Goal: Task Accomplishment & Management: Use online tool/utility

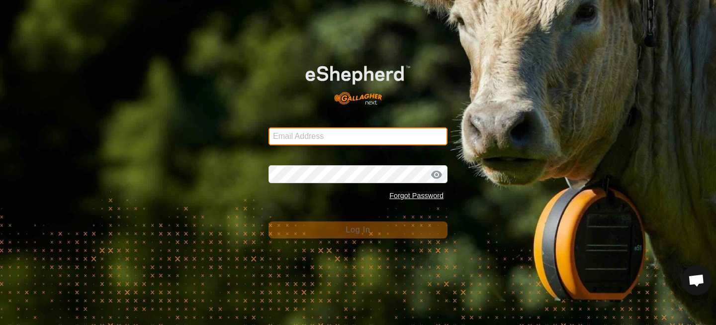
click at [291, 134] on input "Email Address" at bounding box center [358, 136] width 179 height 18
type input "[EMAIL_ADDRESS][DOMAIN_NAME]"
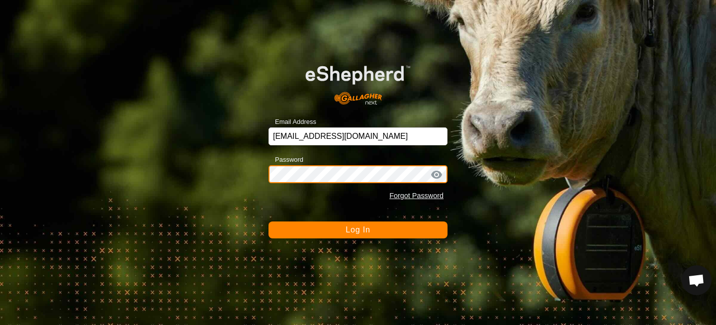
click at [269, 221] on button "Log In" at bounding box center [358, 229] width 179 height 17
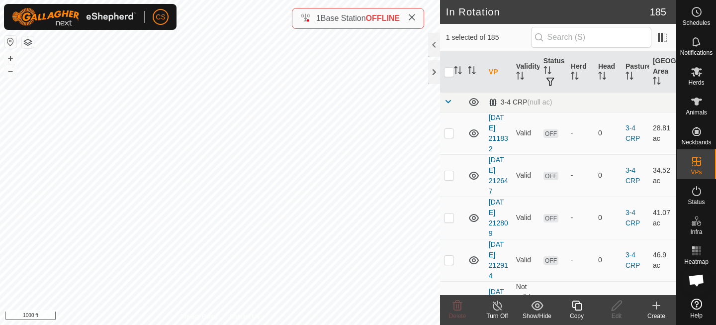
click at [574, 303] on icon at bounding box center [577, 305] width 12 height 12
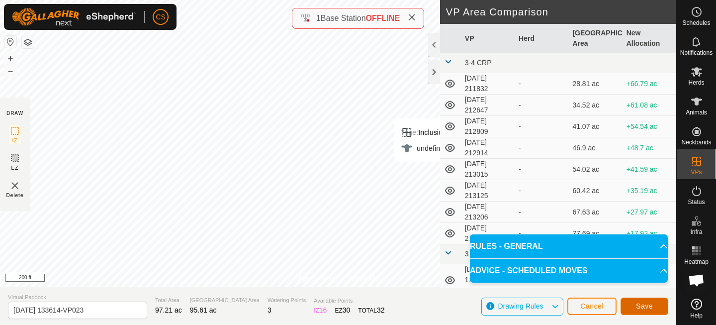
click at [649, 305] on span "Save" at bounding box center [644, 306] width 17 height 8
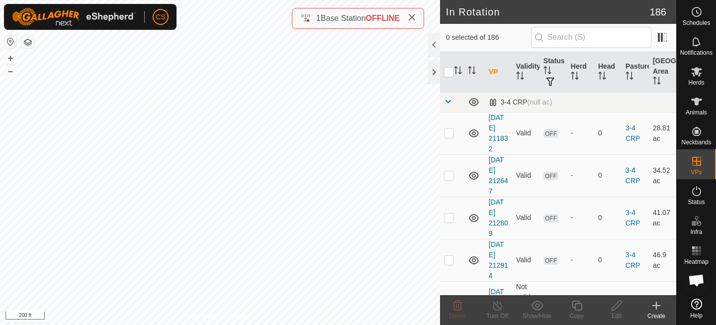
checkbox input "true"
click at [703, 73] on es-mob-svg-icon at bounding box center [697, 72] width 18 height 16
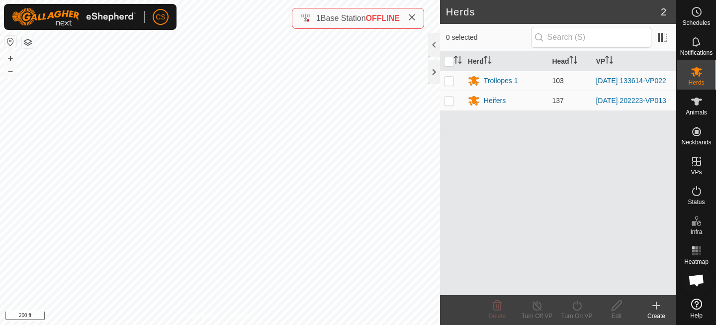
click at [449, 80] on p-checkbox at bounding box center [449, 81] width 10 height 8
checkbox input "true"
click at [582, 303] on icon at bounding box center [577, 305] width 12 height 12
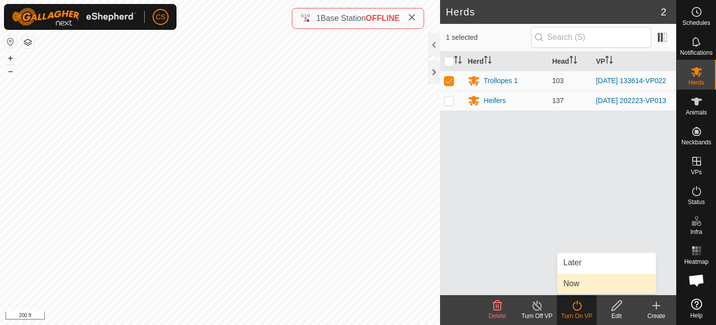
click at [582, 291] on link "Now" at bounding box center [606, 283] width 98 height 20
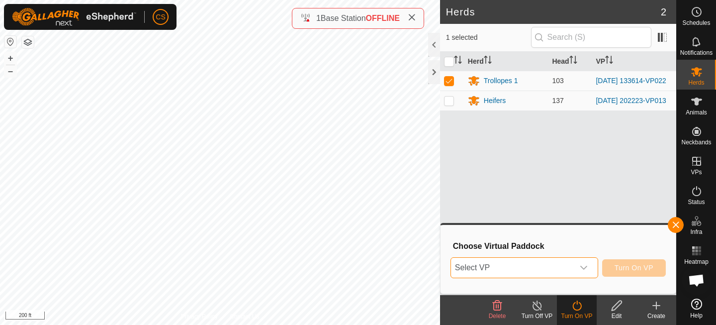
click at [569, 272] on span "Select VP" at bounding box center [512, 268] width 123 height 20
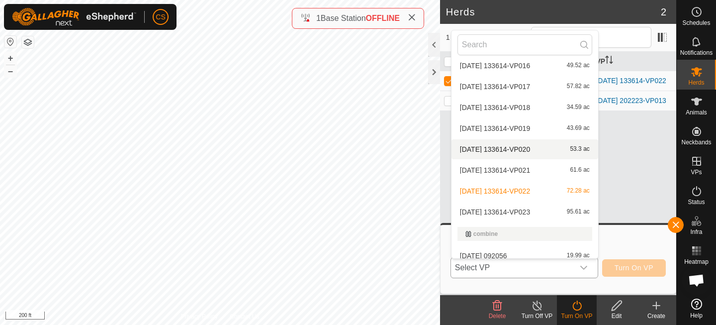
scroll to position [540, 0]
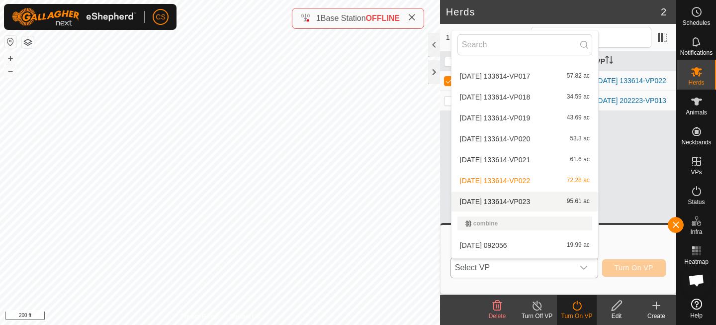
click at [536, 198] on li "2025-05-23 133614-VP023 95.61 ac" at bounding box center [524, 201] width 147 height 20
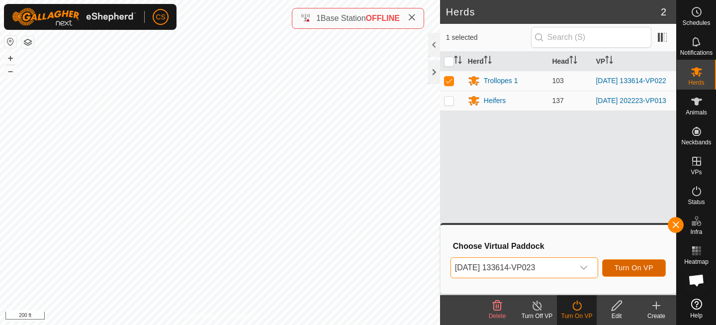
click at [643, 267] on span "Turn On VP" at bounding box center [634, 268] width 39 height 8
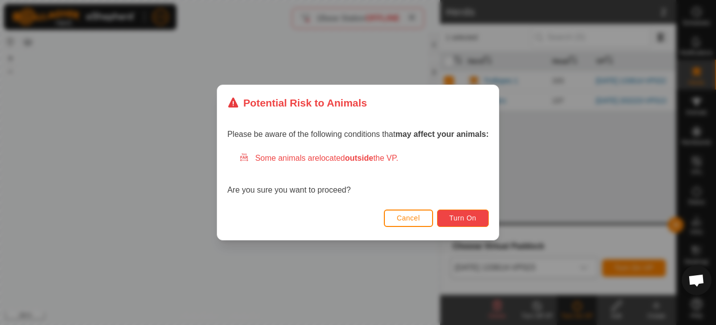
click at [445, 216] on button "Turn On" at bounding box center [463, 217] width 52 height 17
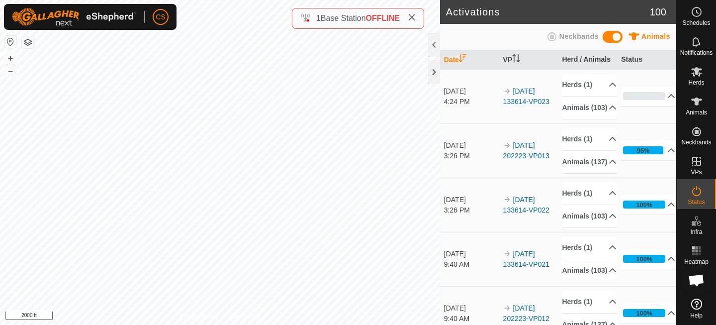
drag, startPoint x: 132, startPoint y: 20, endPoint x: 442, endPoint y: 269, distance: 397.1
click at [468, 277] on div "Activations 100 Animals Neckbands Date VP Herd / Animals Status Sep 26, 2025 4:…" at bounding box center [338, 162] width 676 height 325
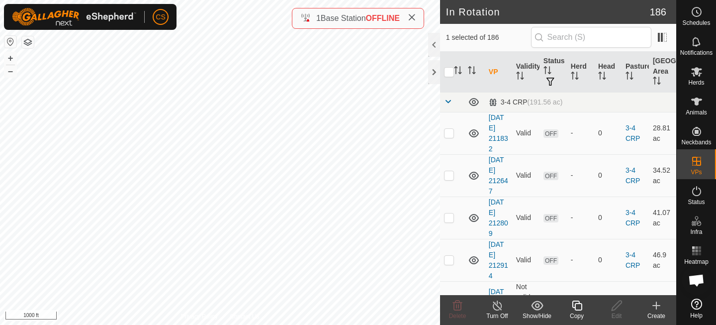
click at [576, 305] on icon at bounding box center [577, 305] width 12 height 12
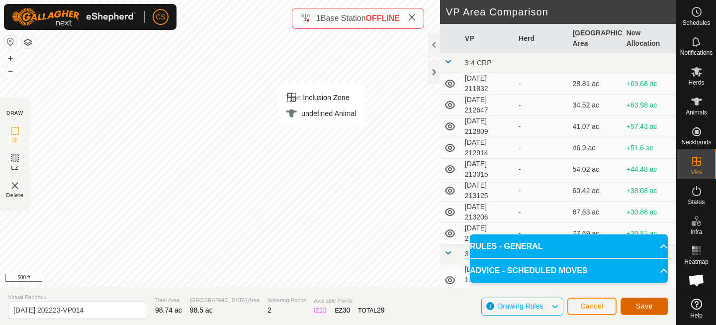
click at [641, 302] on span "Save" at bounding box center [644, 306] width 17 height 8
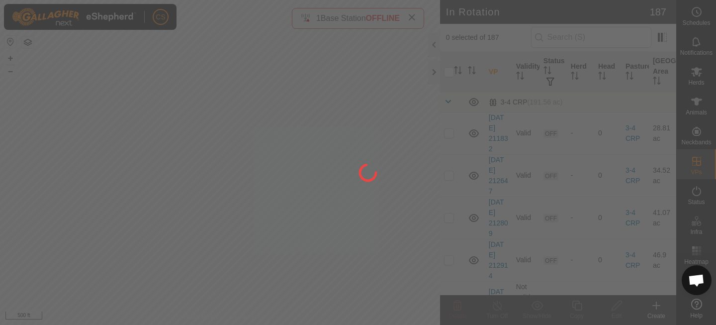
click at [71, 202] on div at bounding box center [358, 162] width 716 height 325
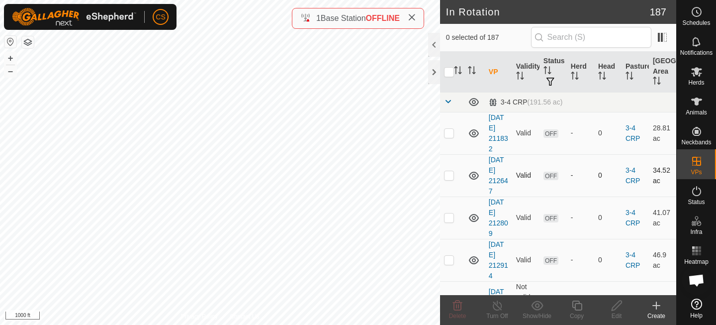
checkbox input "true"
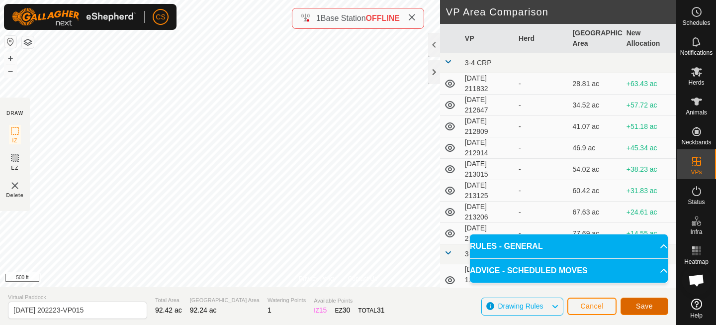
click at [638, 307] on span "Save" at bounding box center [644, 306] width 17 height 8
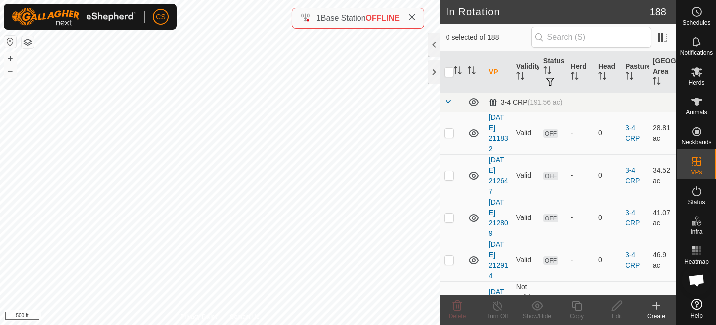
checkbox input "true"
click at [696, 70] on icon at bounding box center [696, 71] width 11 height 9
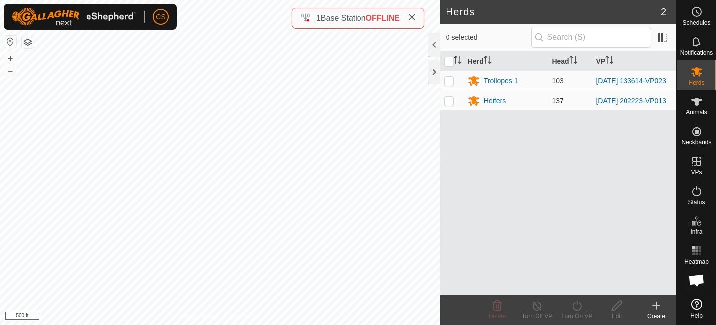
click at [451, 101] on p-checkbox at bounding box center [449, 100] width 10 height 8
checkbox input "true"
click at [573, 306] on icon at bounding box center [576, 305] width 9 height 10
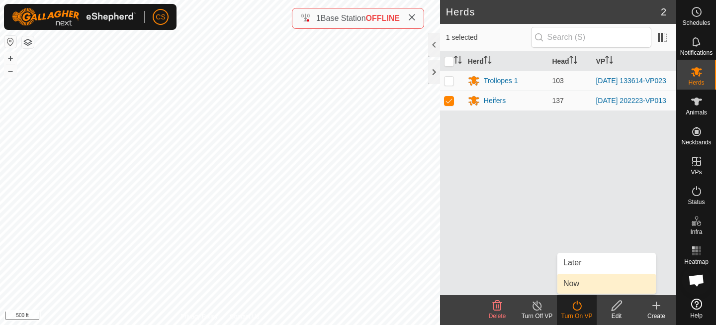
click at [573, 285] on link "Now" at bounding box center [606, 283] width 98 height 20
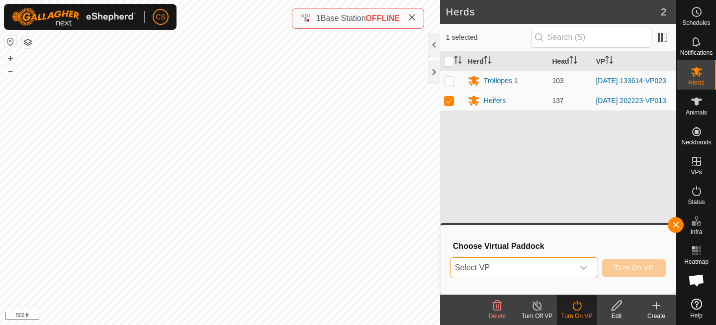
click at [538, 272] on span "Select VP" at bounding box center [512, 268] width 123 height 20
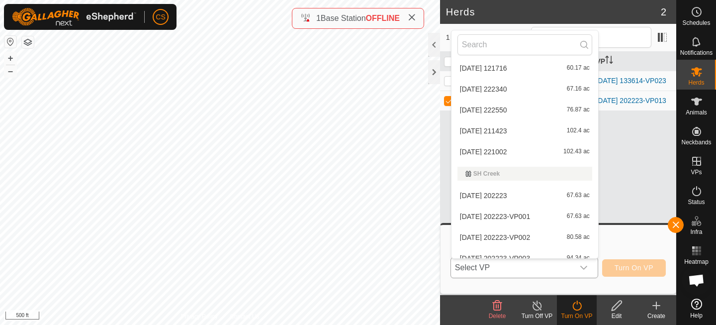
scroll to position [3955, 0]
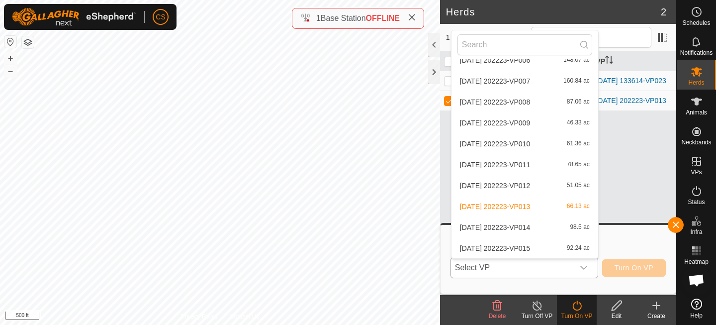
click at [517, 245] on li "[DATE] 202223-VP015 92.24 ac" at bounding box center [524, 248] width 147 height 20
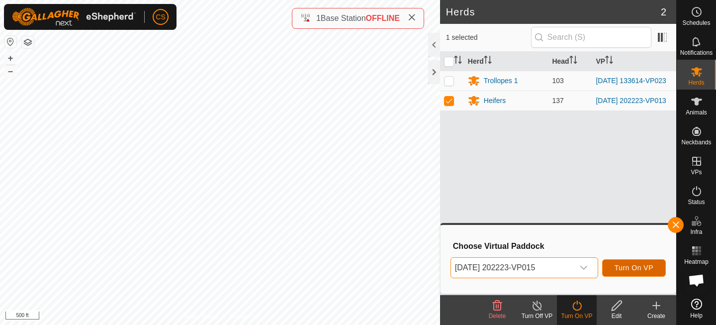
click at [625, 265] on span "Turn On VP" at bounding box center [634, 268] width 39 height 8
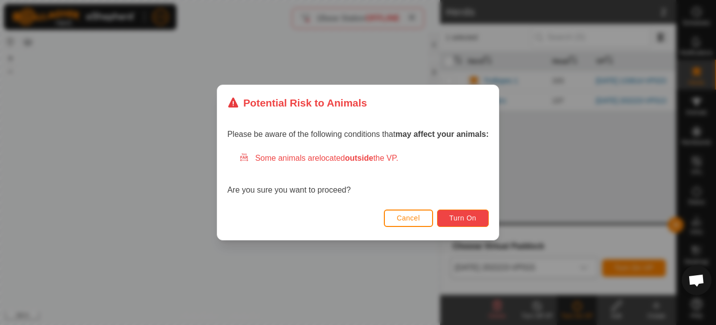
click at [477, 220] on button "Turn On" at bounding box center [463, 217] width 52 height 17
